Goal: Check status: Check status

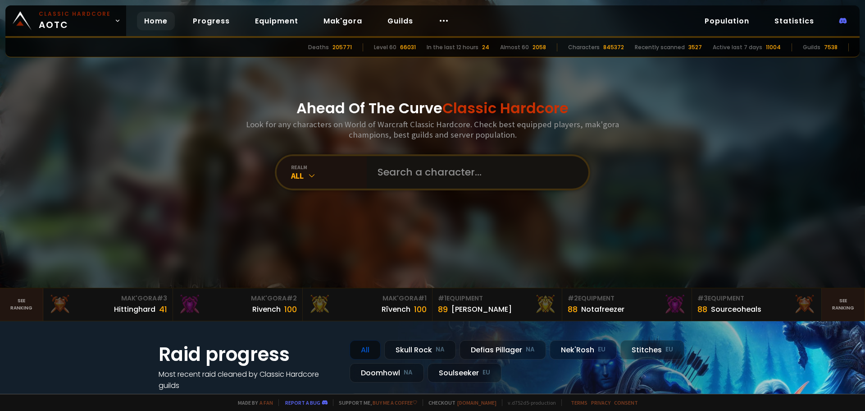
click at [453, 169] on input "text" at bounding box center [475, 172] width 206 height 32
type input "sevenofwands"
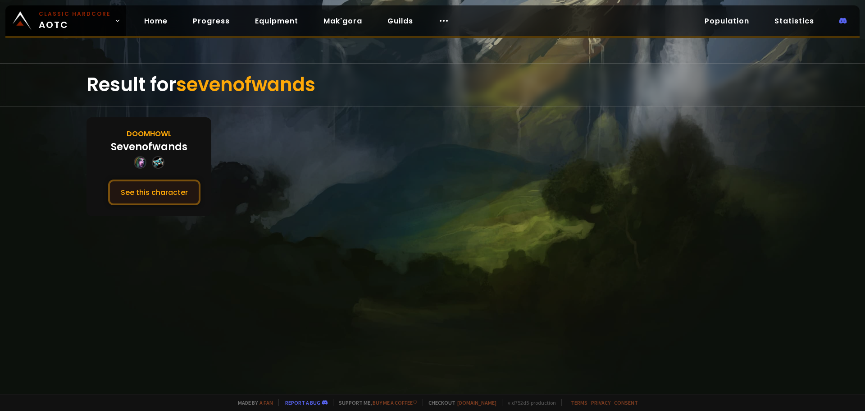
click at [158, 196] on button "See this character" at bounding box center [154, 192] width 92 height 26
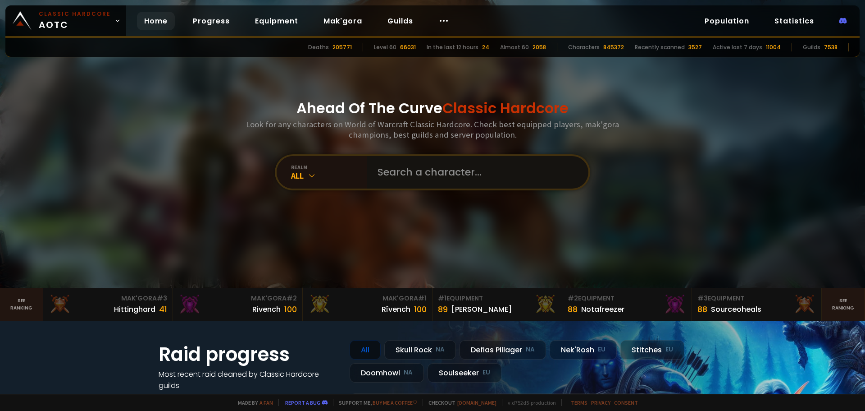
click at [439, 175] on input "text" at bounding box center [475, 172] width 206 height 32
type input "sixofwands"
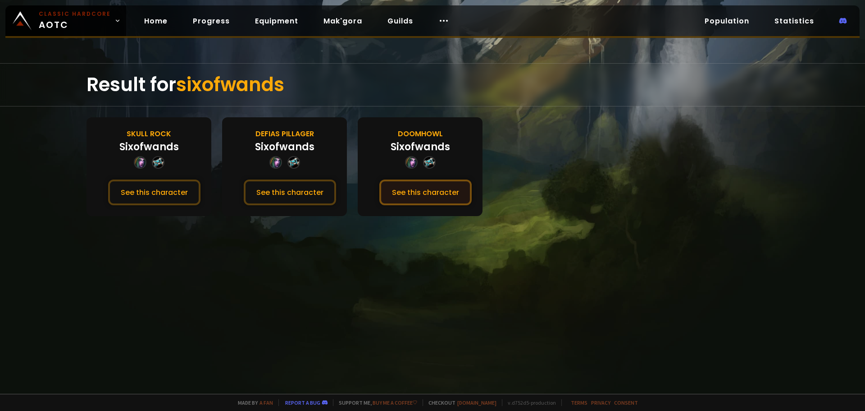
click at [418, 194] on button "See this character" at bounding box center [425, 192] width 92 height 26
